Goal: Information Seeking & Learning: Learn about a topic

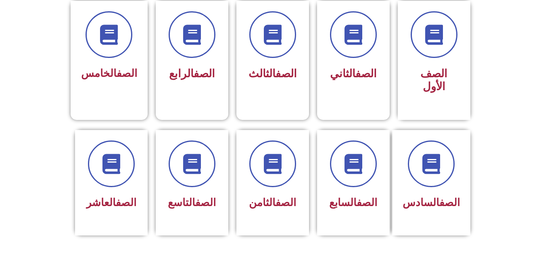
scroll to position [226, 0]
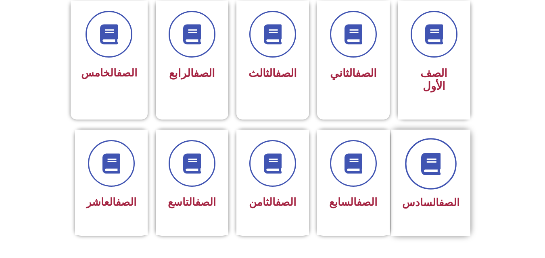
click at [422, 159] on span at bounding box center [431, 164] width 52 height 52
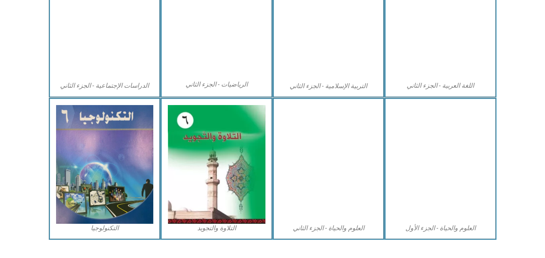
scroll to position [460, 0]
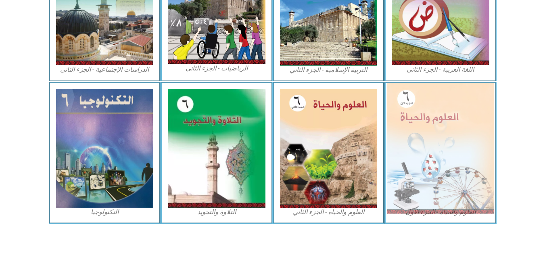
click at [418, 182] on img at bounding box center [440, 148] width 107 height 131
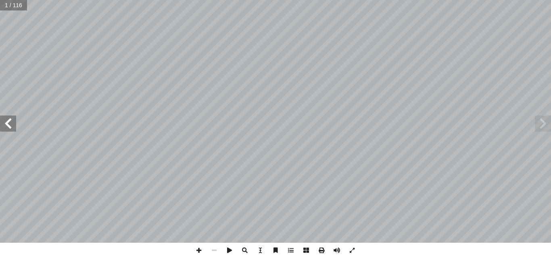
click at [10, 125] on span at bounding box center [8, 124] width 16 height 16
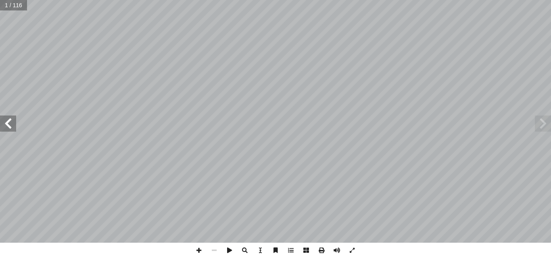
click at [10, 125] on span at bounding box center [8, 124] width 16 height 16
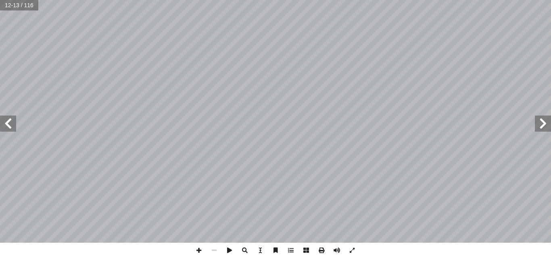
click at [13, 128] on span at bounding box center [8, 124] width 16 height 16
click at [5, 121] on span at bounding box center [8, 124] width 16 height 16
click at [6, 122] on span at bounding box center [8, 124] width 16 height 16
click at [8, 122] on span at bounding box center [8, 124] width 16 height 16
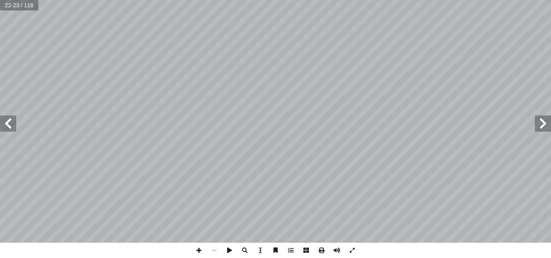
click at [6, 127] on span at bounding box center [8, 124] width 16 height 16
click at [196, 248] on span at bounding box center [198, 250] width 15 height 15
